Goal: Task Accomplishment & Management: Use online tool/utility

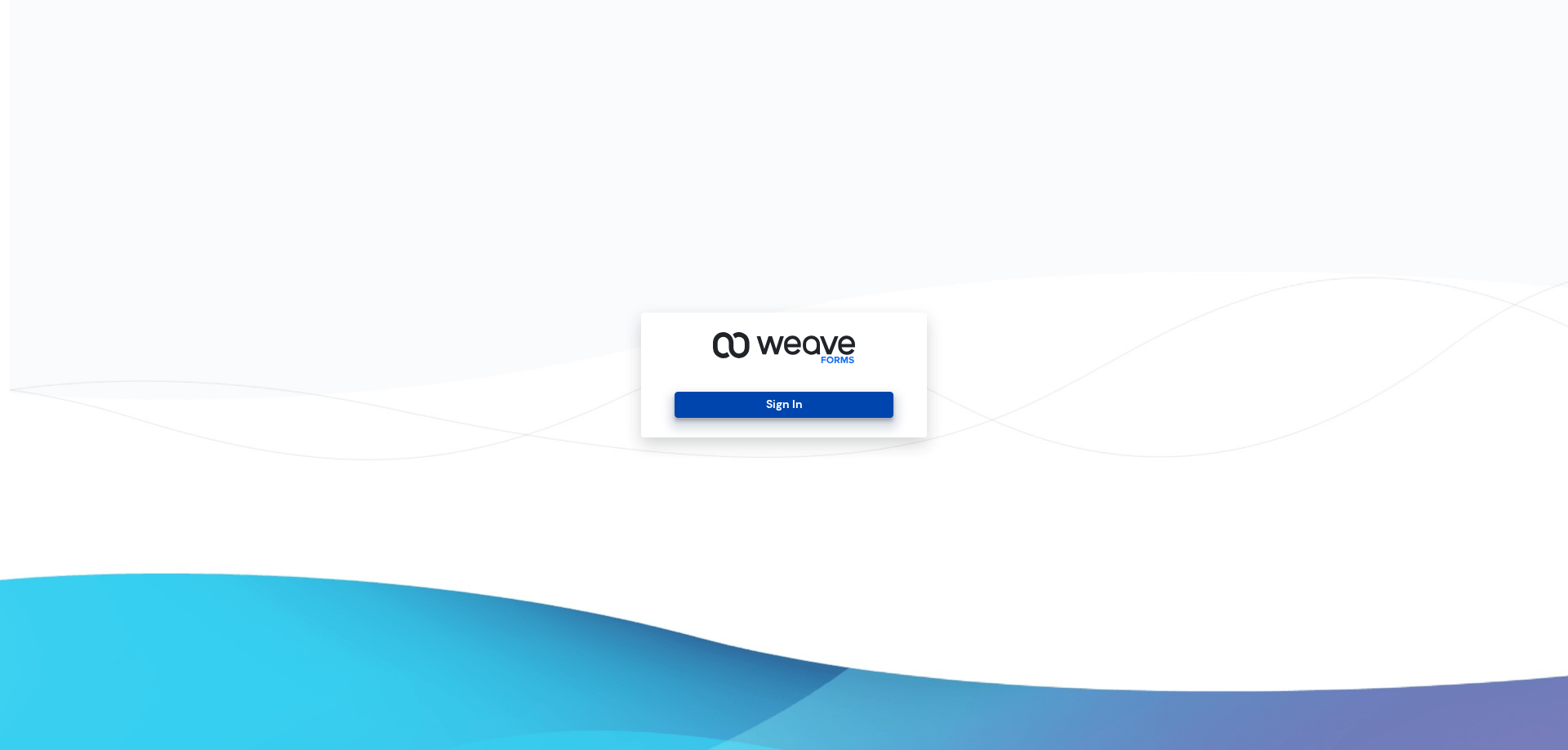
click at [827, 401] on button "Sign In" at bounding box center [784, 404] width 218 height 26
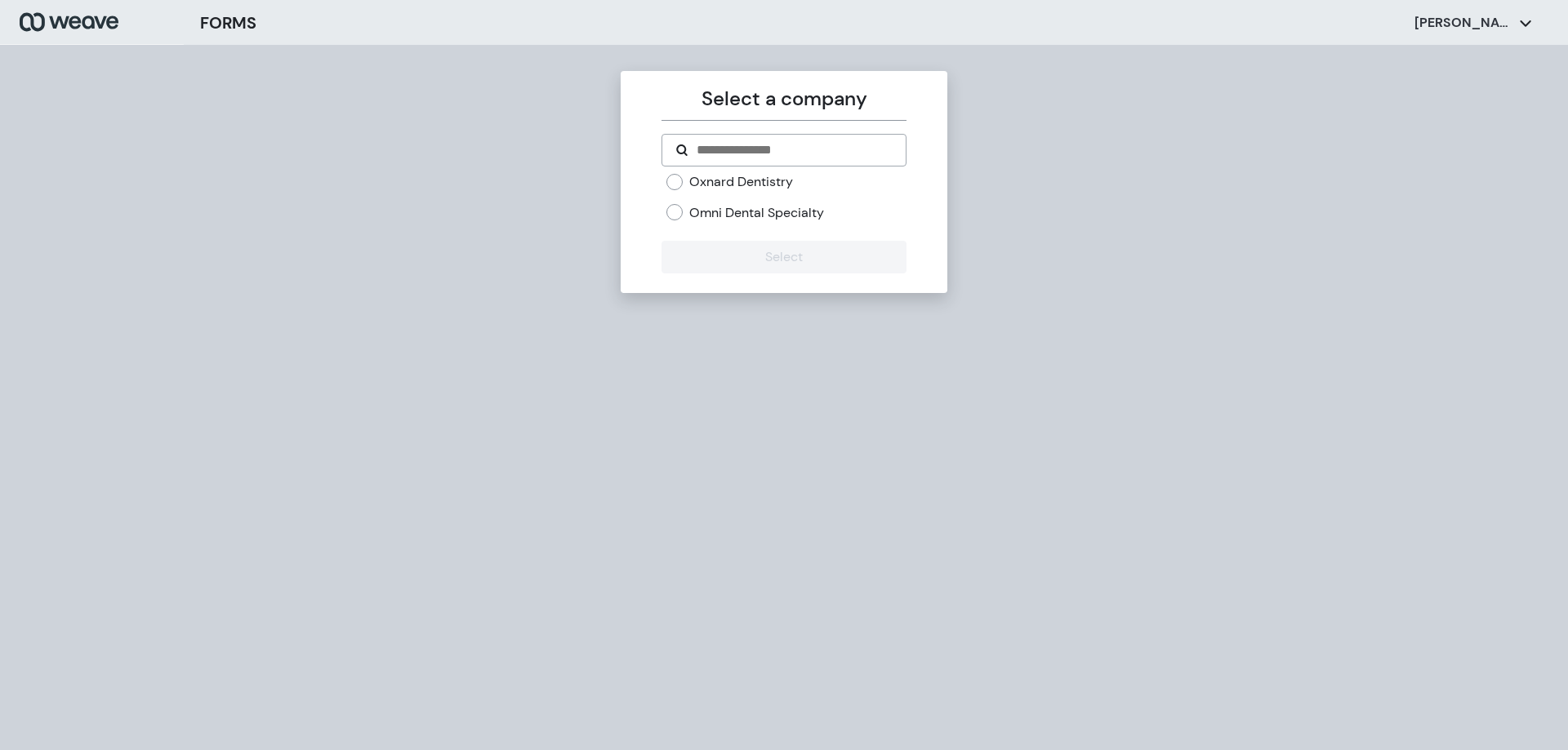
click at [744, 211] on label "Omni Dental Specialty" at bounding box center [757, 213] width 135 height 18
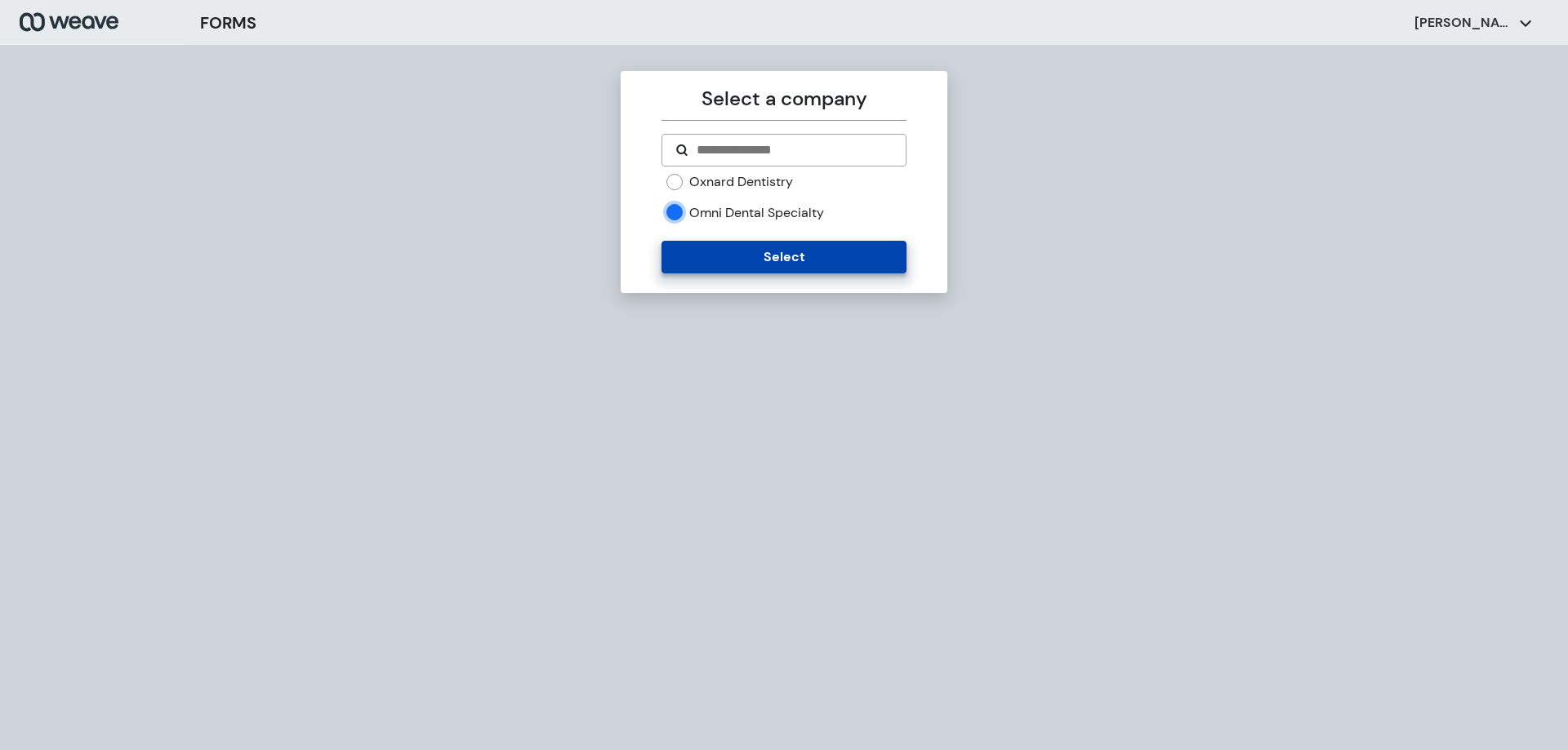
click at [779, 247] on button "Select" at bounding box center [783, 257] width 244 height 33
